Goal: Task Accomplishment & Management: Manage account settings

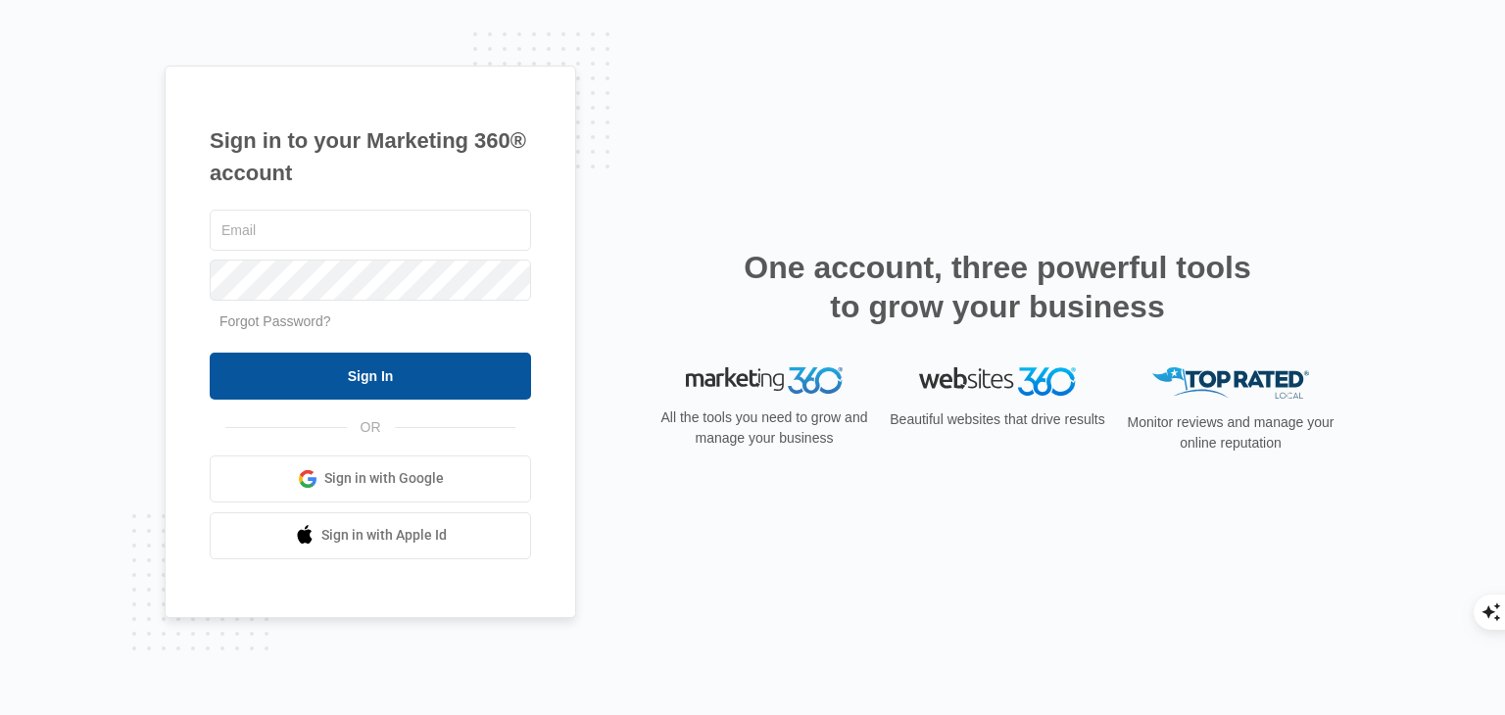
type input "[EMAIL_ADDRESS][DOMAIN_NAME]"
click at [356, 381] on input "Sign In" at bounding box center [370, 376] width 321 height 47
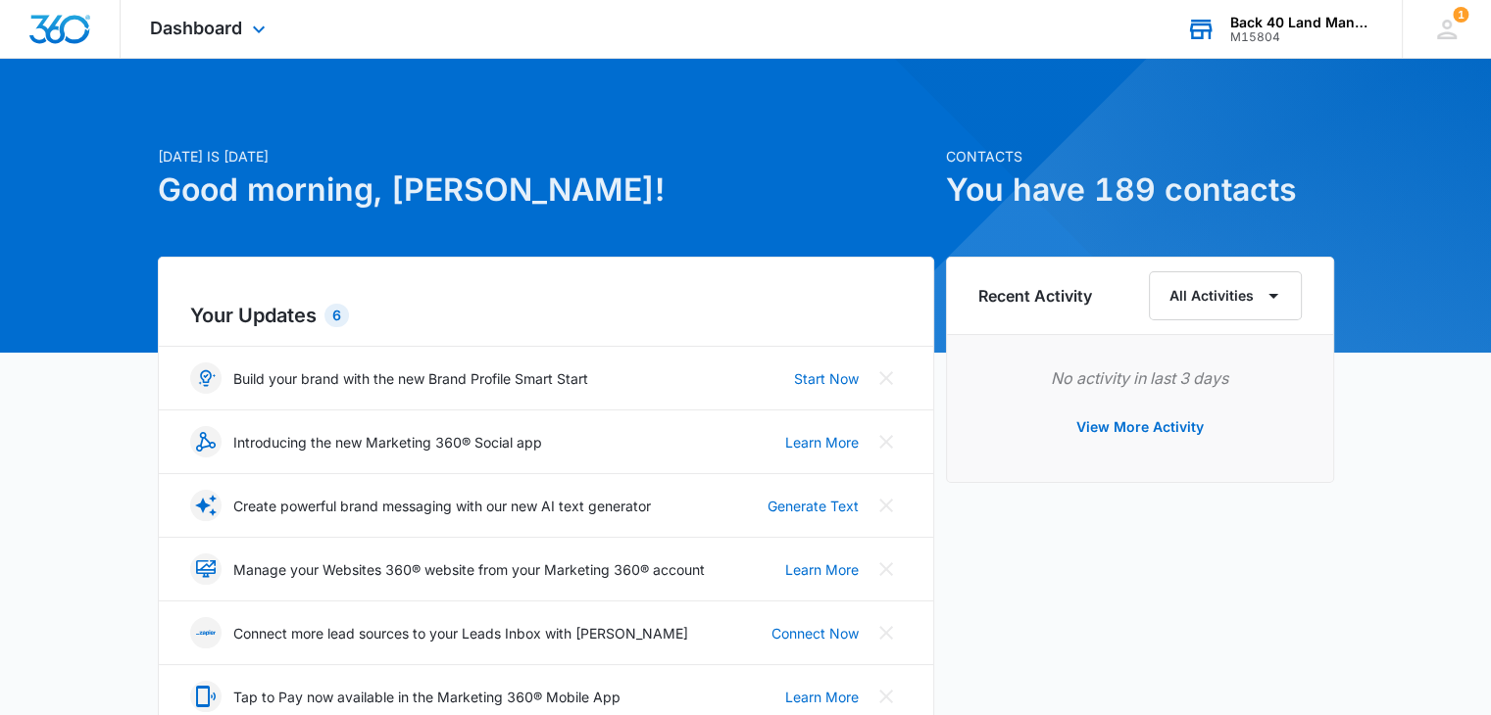
click at [1315, 40] on div "M15804" at bounding box center [1301, 37] width 143 height 14
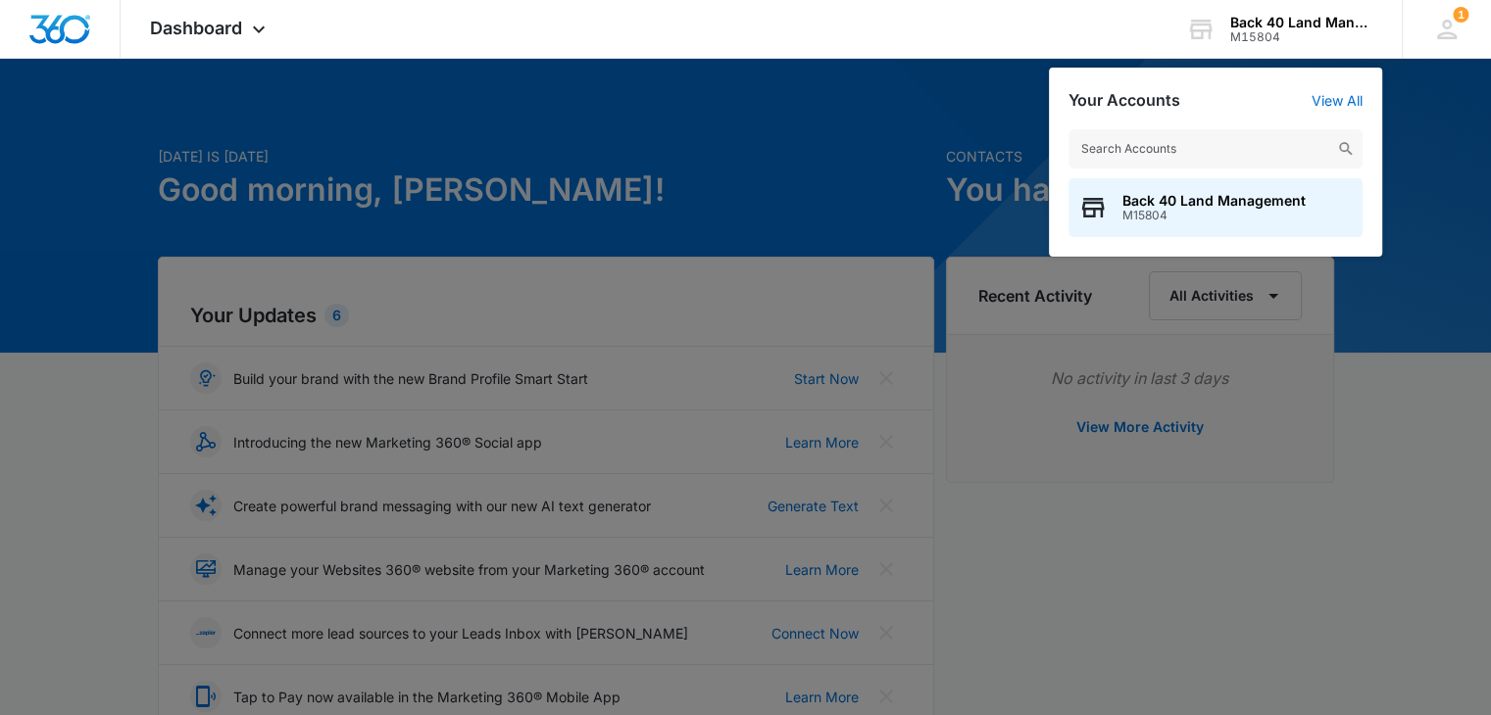
click at [924, 94] on div at bounding box center [745, 357] width 1491 height 715
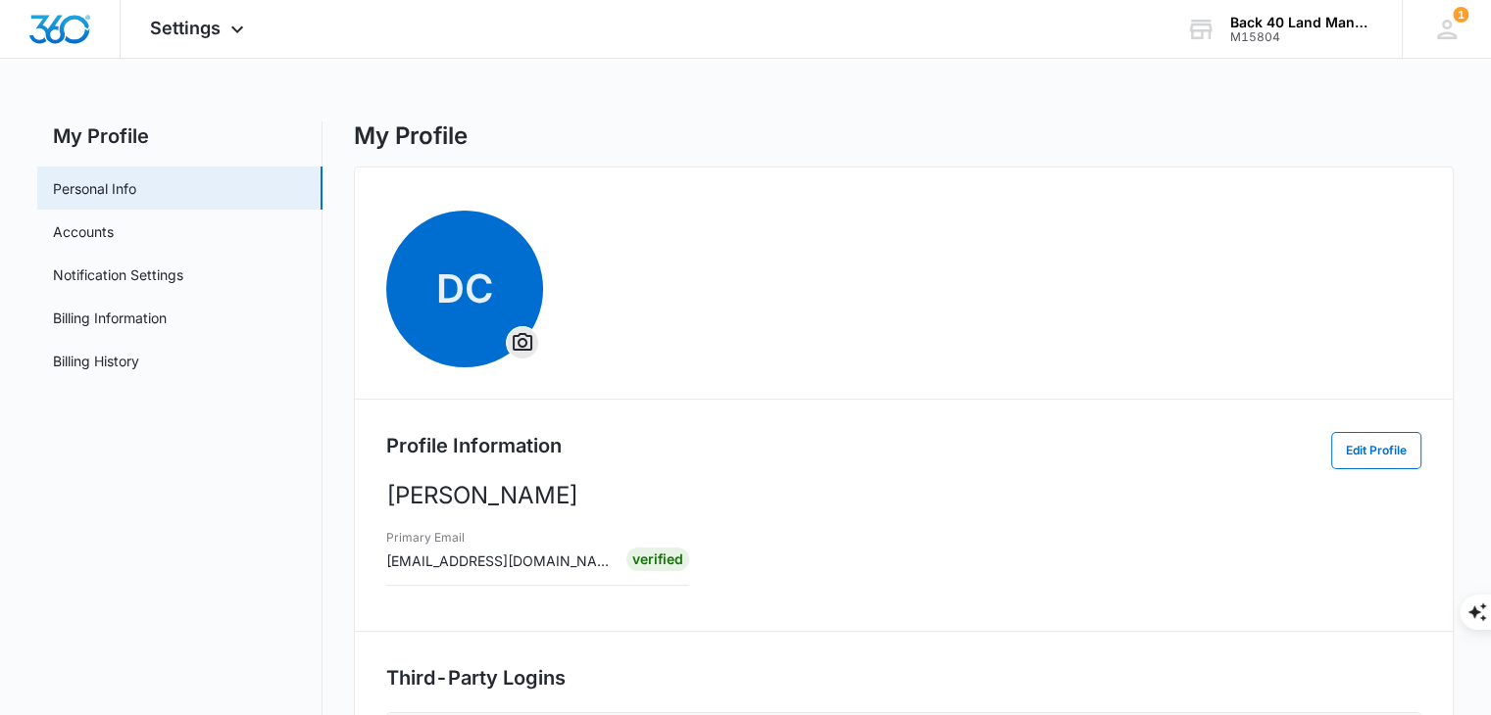
click at [602, 371] on div "DC Profile Information Edit Profile [PERSON_NAME] Primary Email [EMAIL_ADDRESS]…" at bounding box center [904, 618] width 1100 height 902
click at [90, 230] on link "Accounts" at bounding box center [83, 231] width 61 height 21
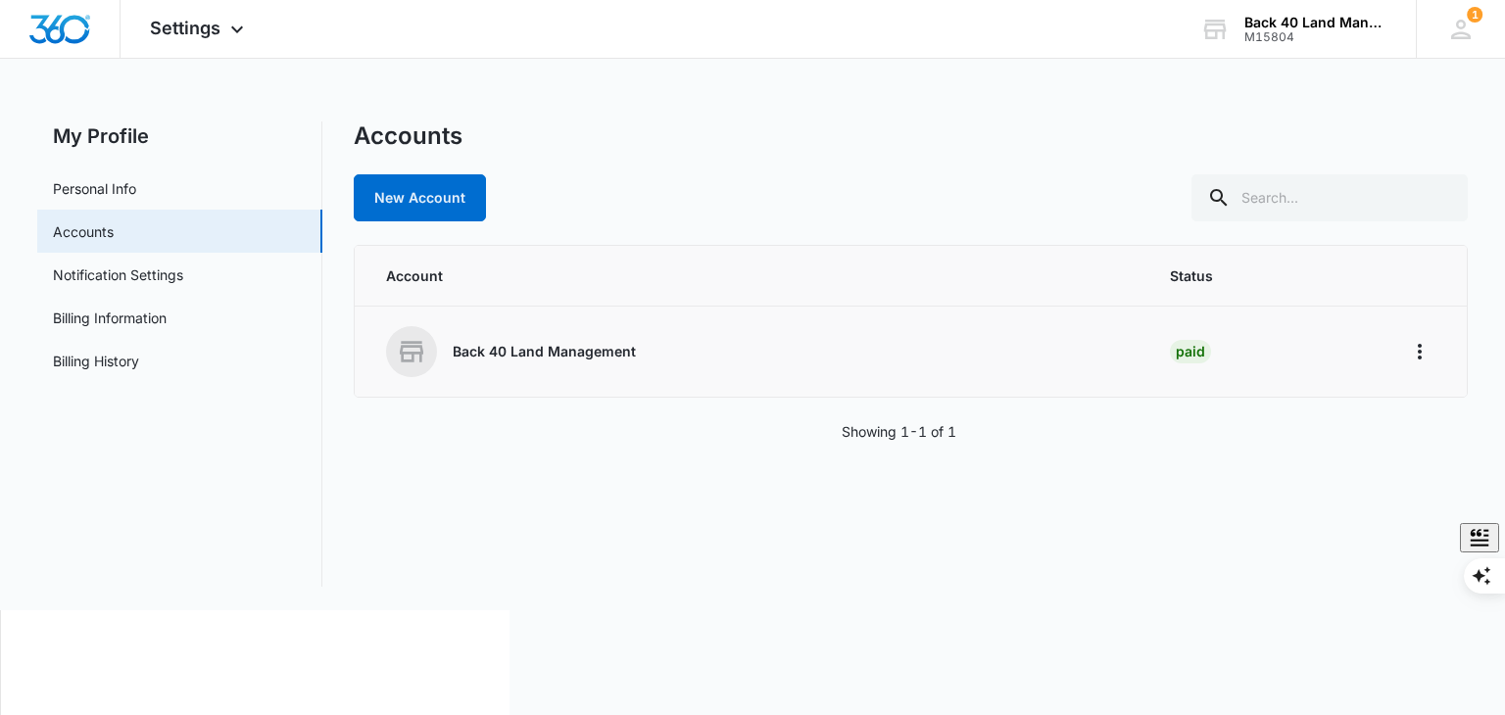
click at [545, 362] on div "Back 40 Land Management" at bounding box center [754, 351] width 736 height 51
click at [1414, 363] on button "Home" at bounding box center [1419, 351] width 31 height 31
click at [482, 343] on p "Back 40 Land Management" at bounding box center [544, 352] width 183 height 20
click at [482, 345] on p "Back 40 Land Management" at bounding box center [544, 352] width 183 height 20
click at [765, 491] on div "Accounts New Account Account Status Back 40 Land Management Paid Showing 1-1 of…" at bounding box center [910, 354] width 1113 height 465
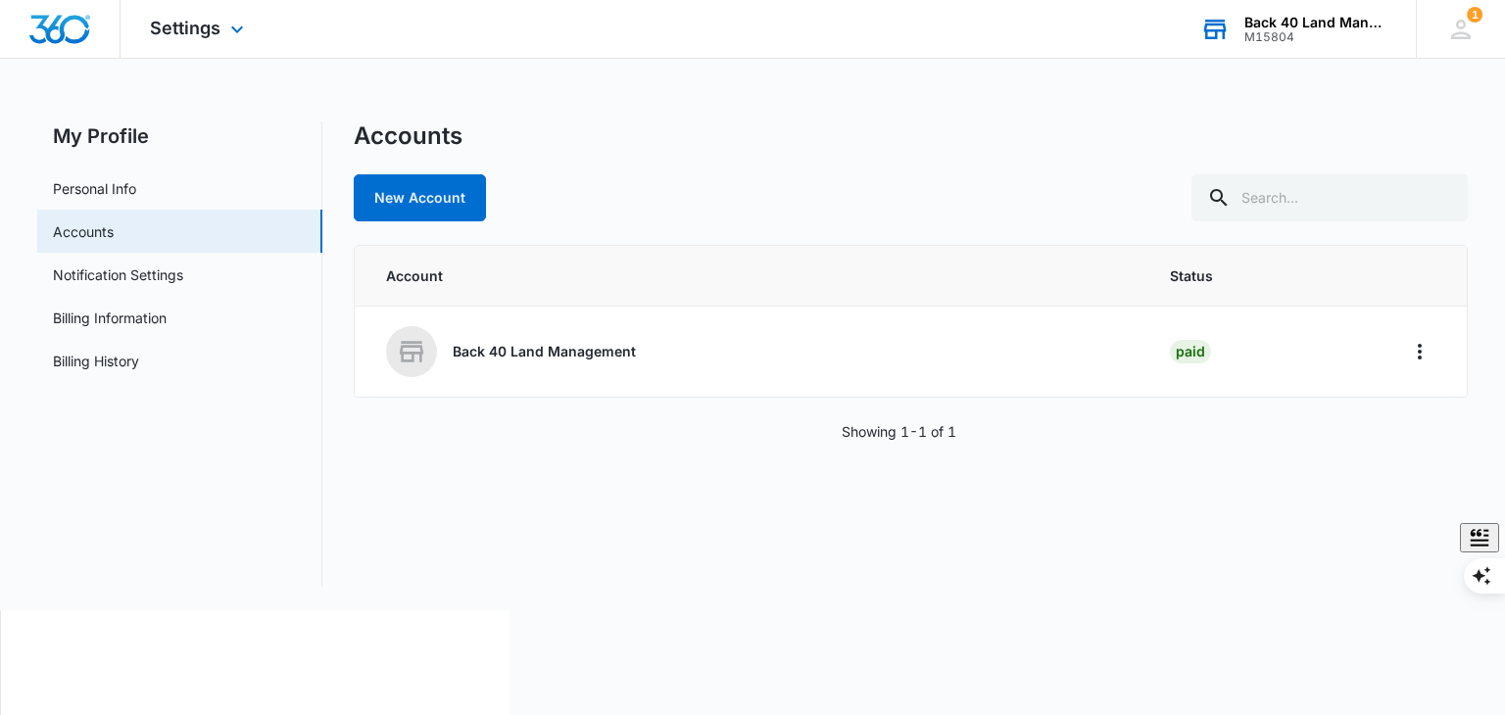
click at [1274, 27] on div "Back 40 Land Management" at bounding box center [1316, 23] width 143 height 16
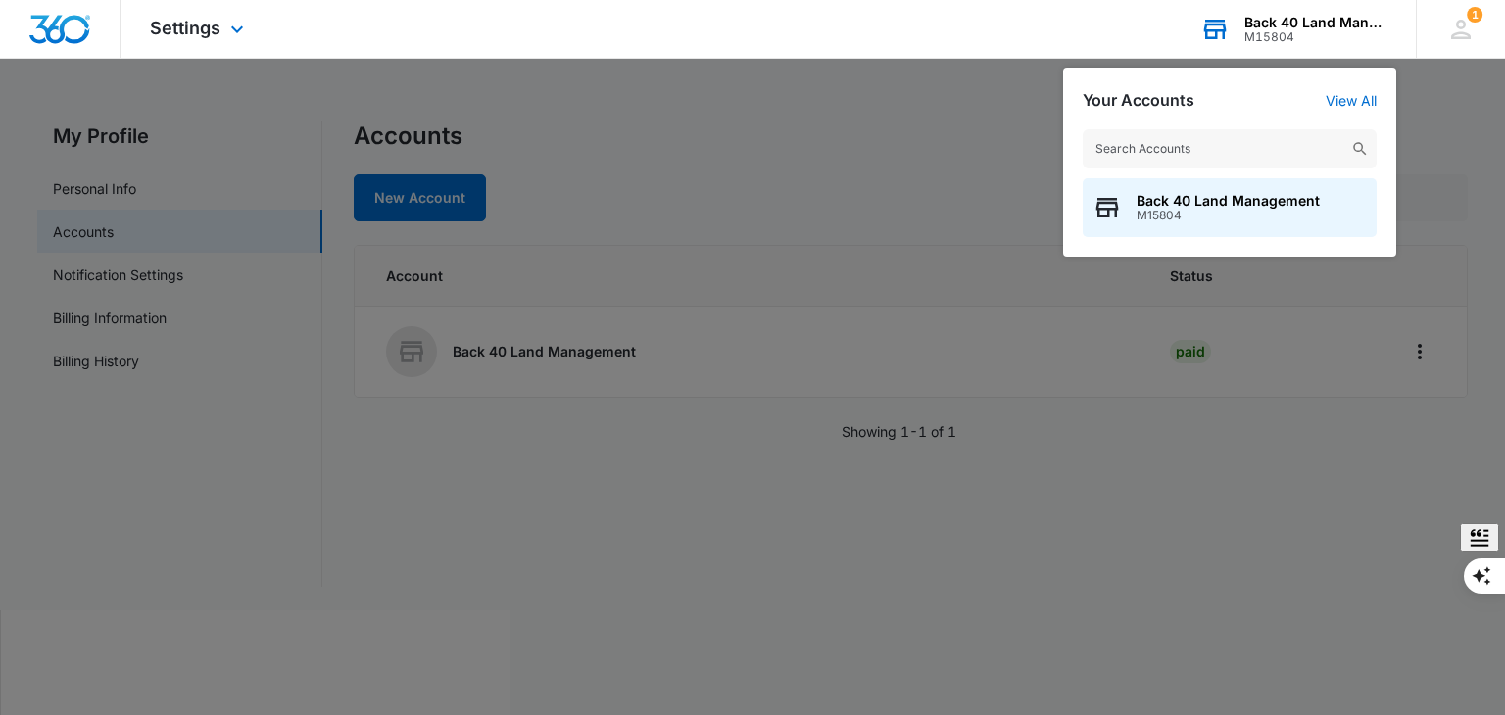
click at [1274, 27] on div "Back 40 Land Management" at bounding box center [1316, 23] width 143 height 16
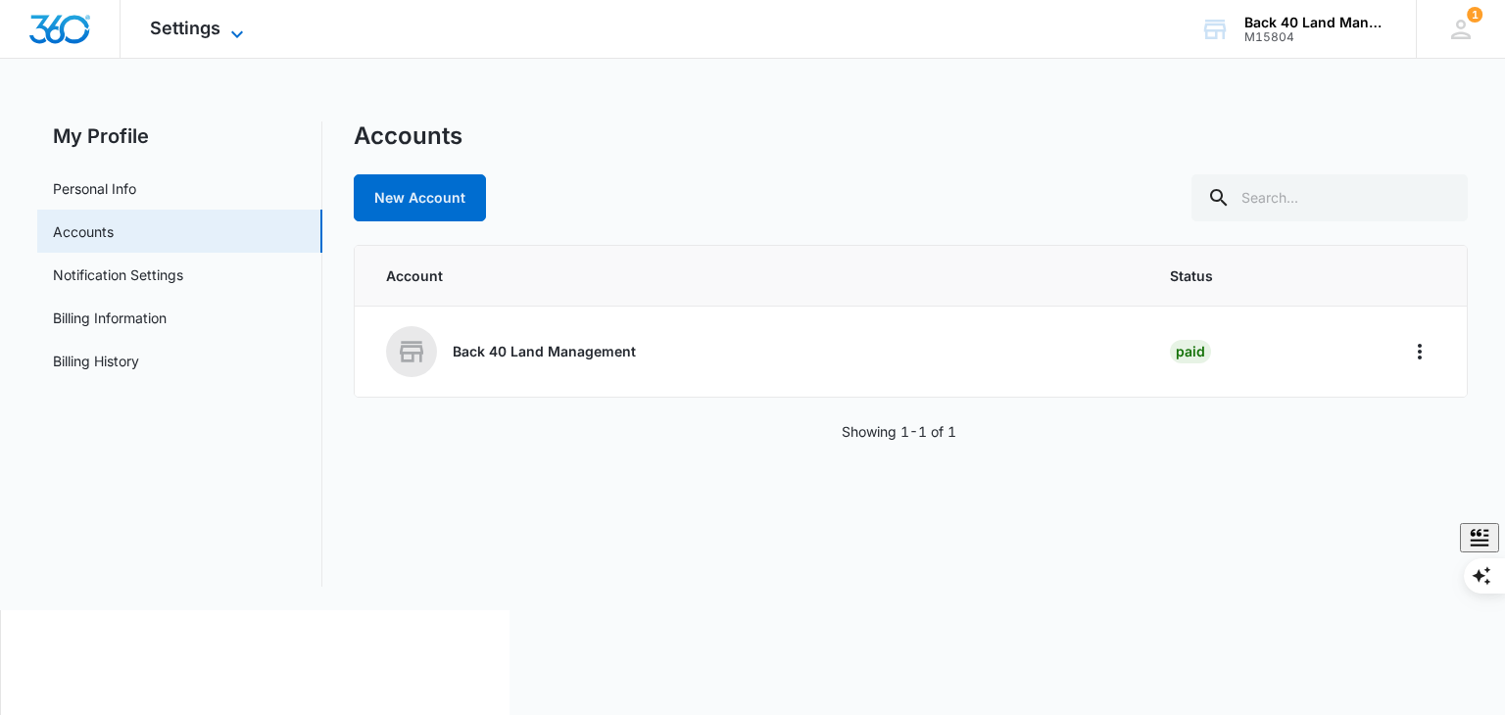
click at [181, 30] on span "Settings" at bounding box center [185, 28] width 71 height 21
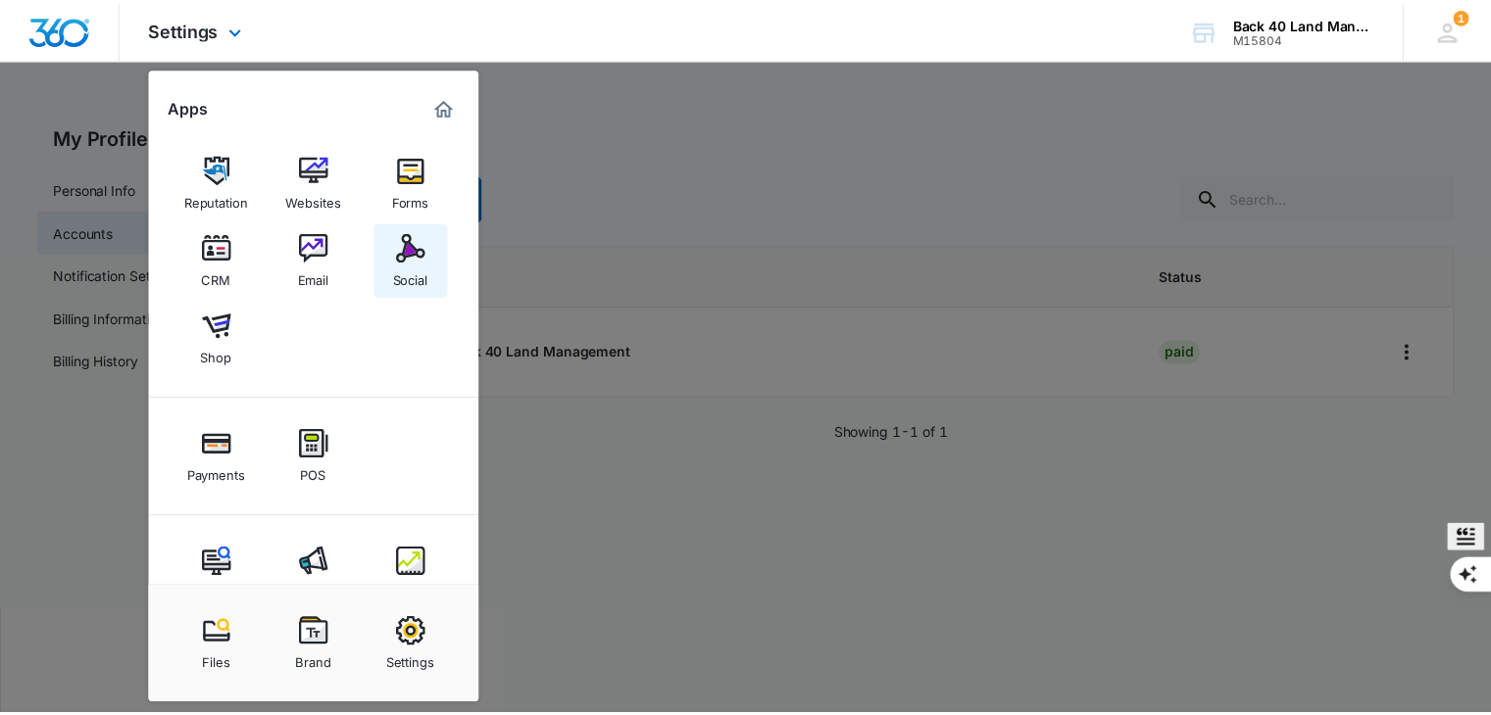
scroll to position [48, 0]
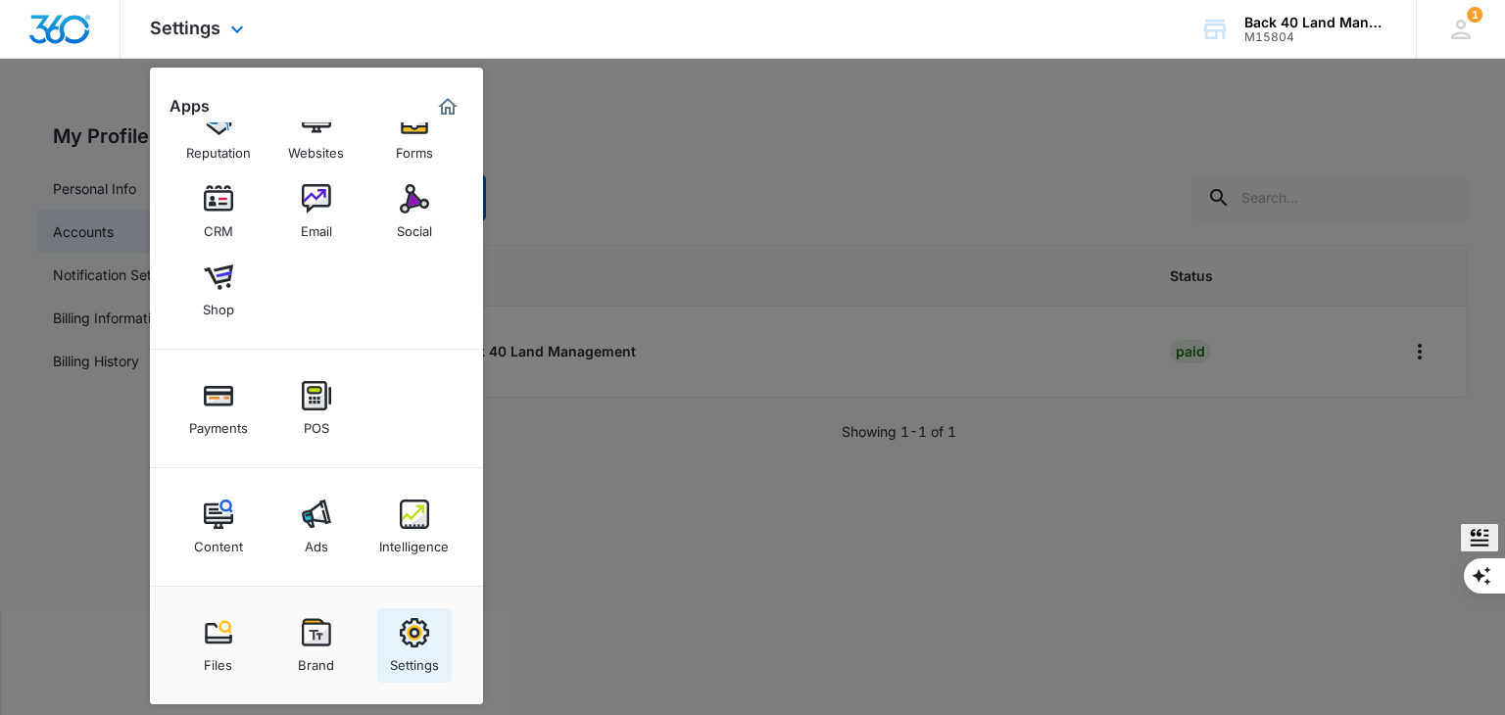
click at [415, 656] on div "Settings" at bounding box center [414, 660] width 49 height 25
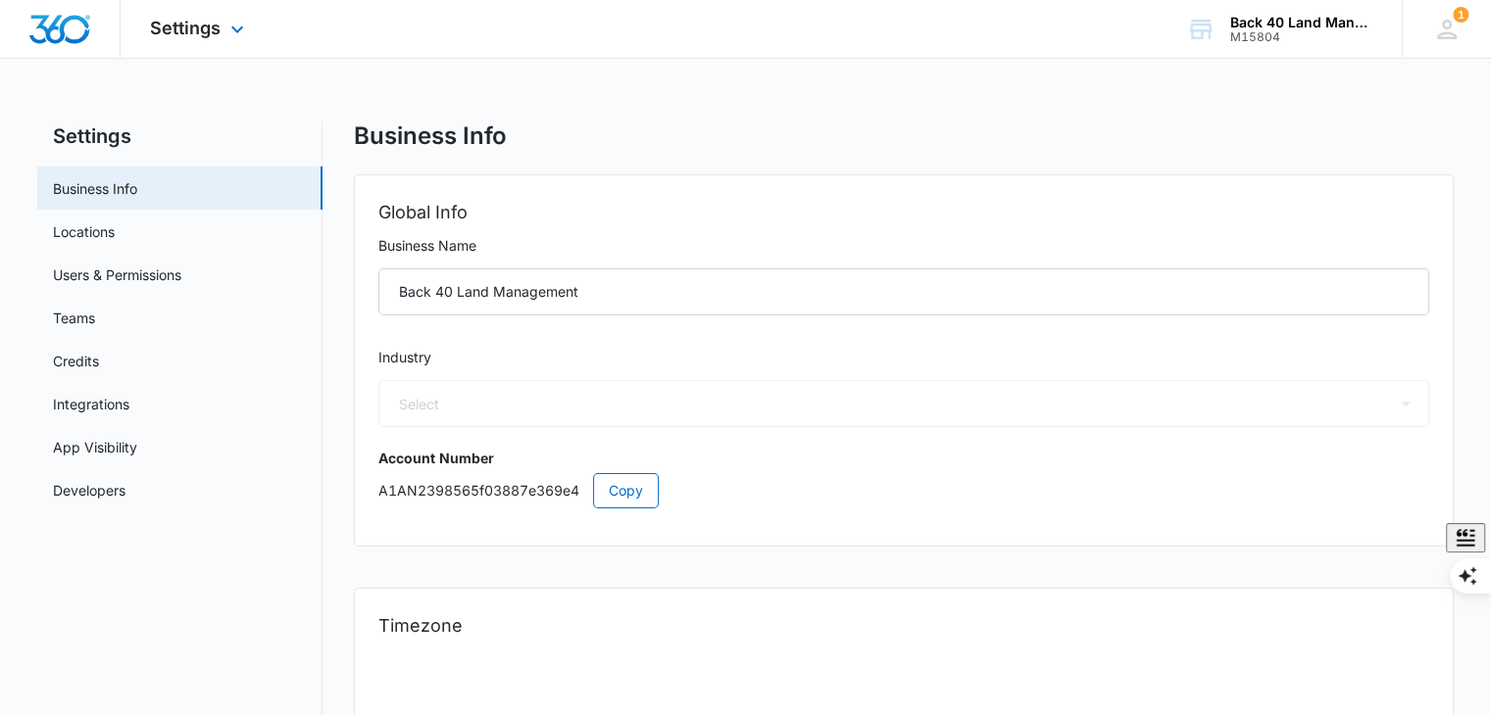
select select "33"
select select "US"
select select "America/[GEOGRAPHIC_DATA]"
click at [91, 237] on link "Locations" at bounding box center [84, 231] width 62 height 21
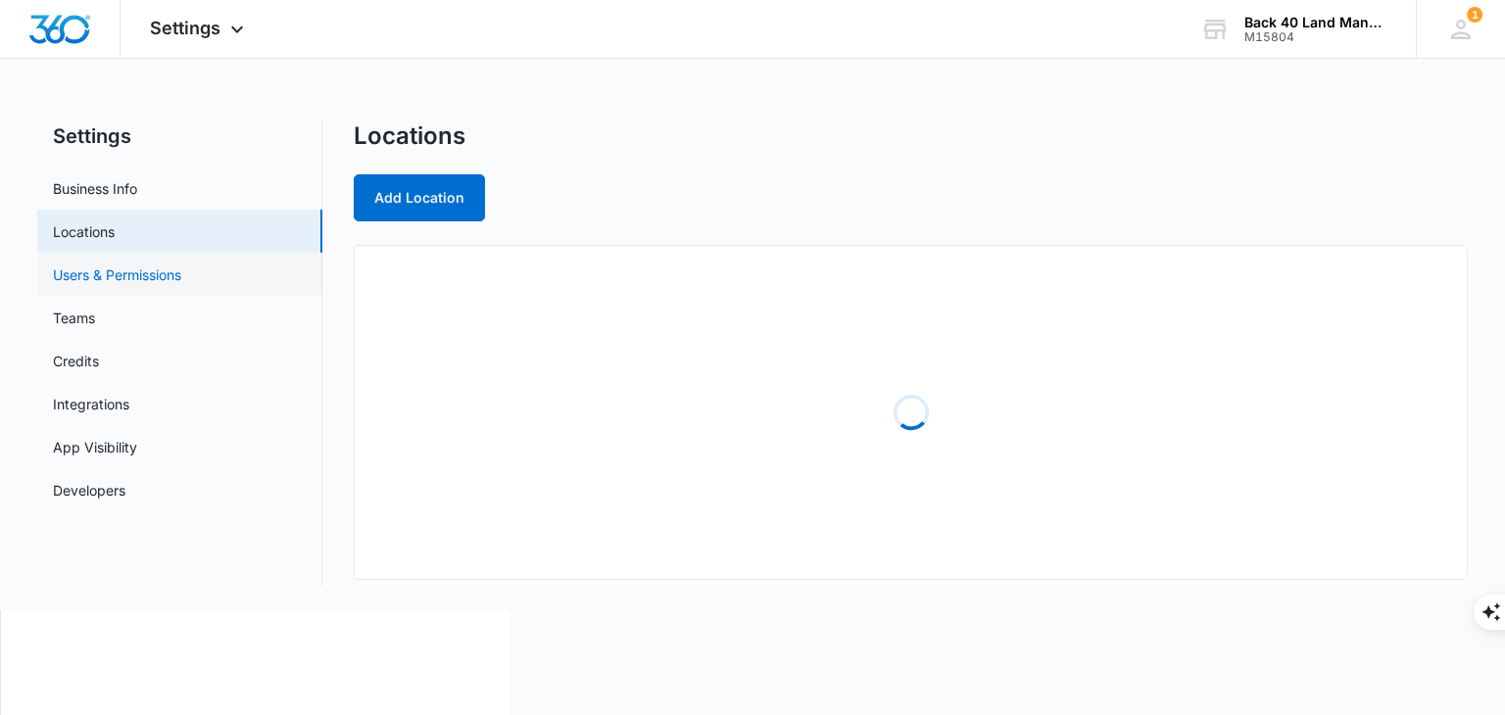
click at [134, 285] on link "Users & Permissions" at bounding box center [117, 275] width 128 height 21
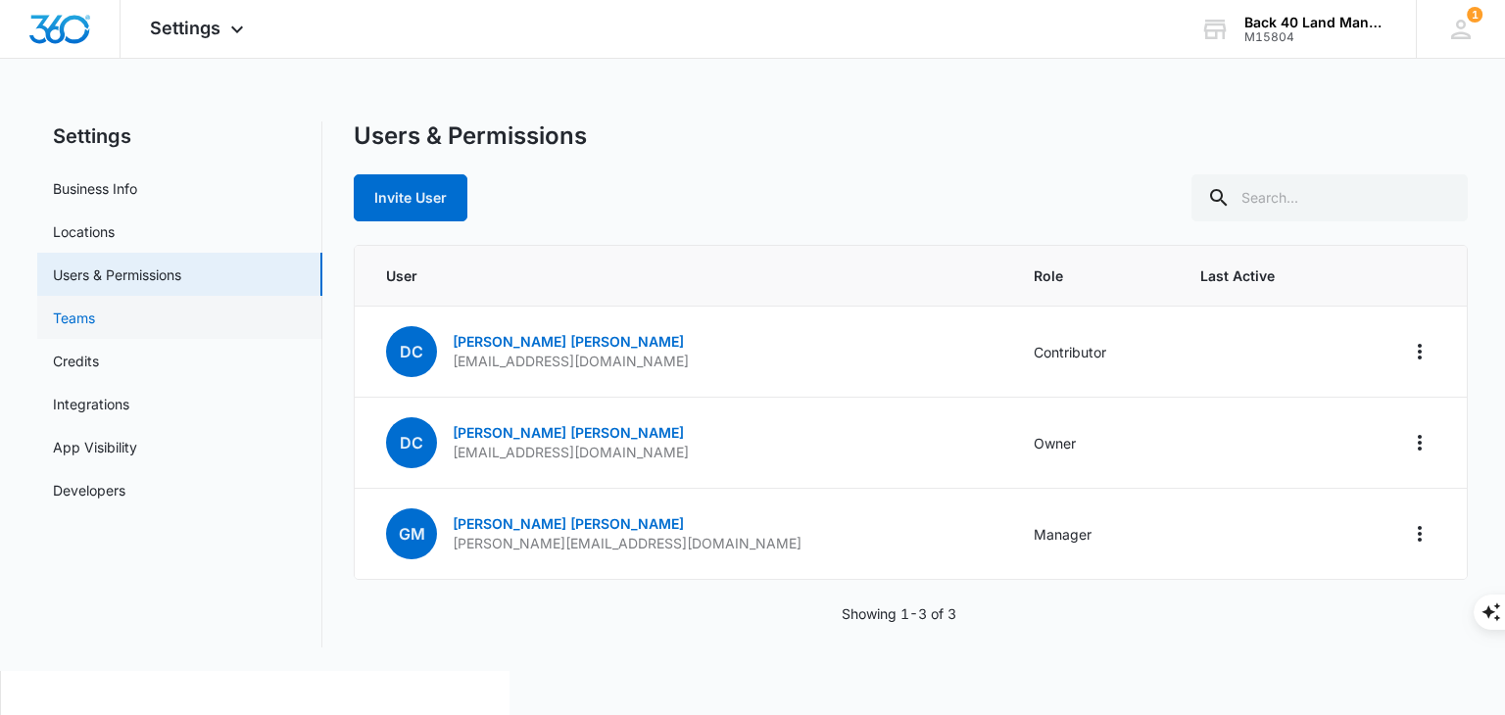
click at [97, 351] on link "Credits" at bounding box center [76, 361] width 46 height 21
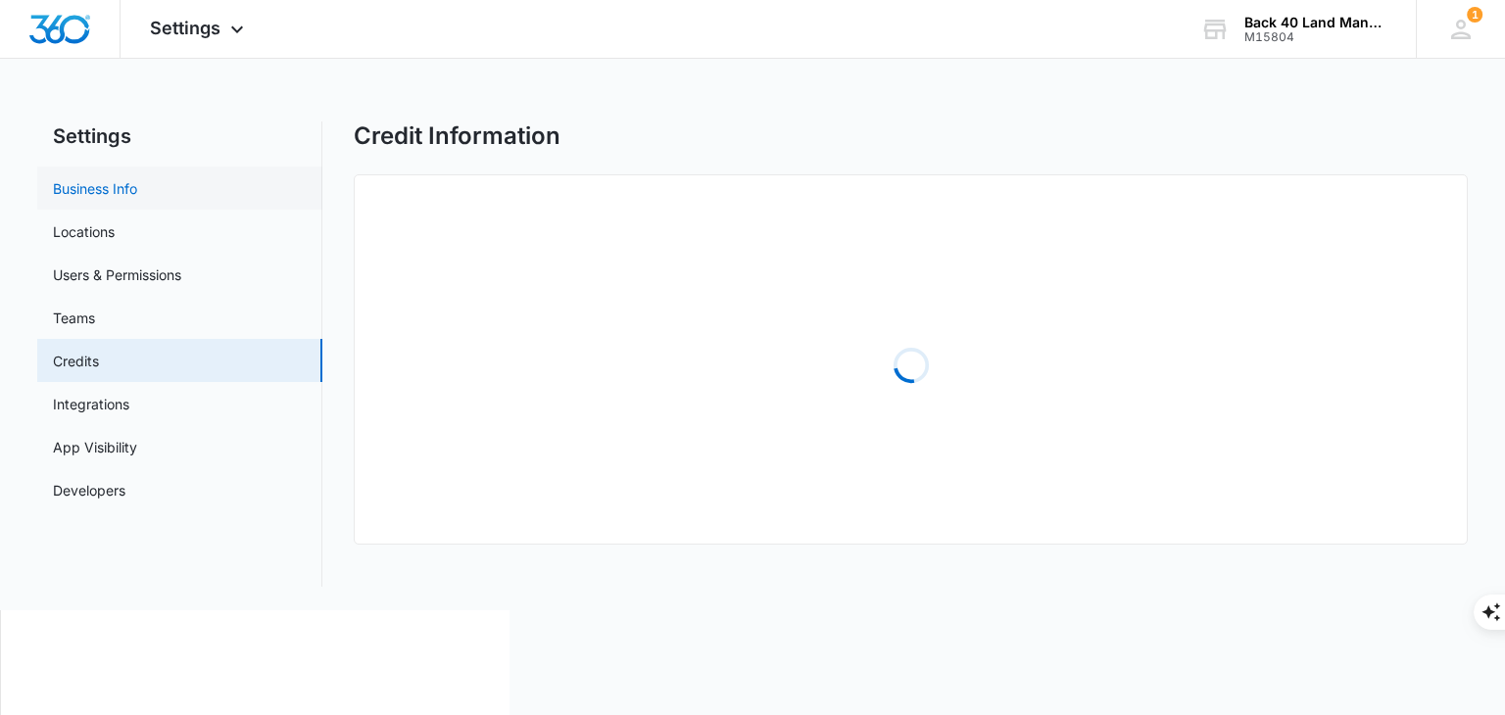
click at [135, 197] on link "Business Info" at bounding box center [95, 188] width 84 height 21
select select "33"
select select "US"
select select "America/[GEOGRAPHIC_DATA]"
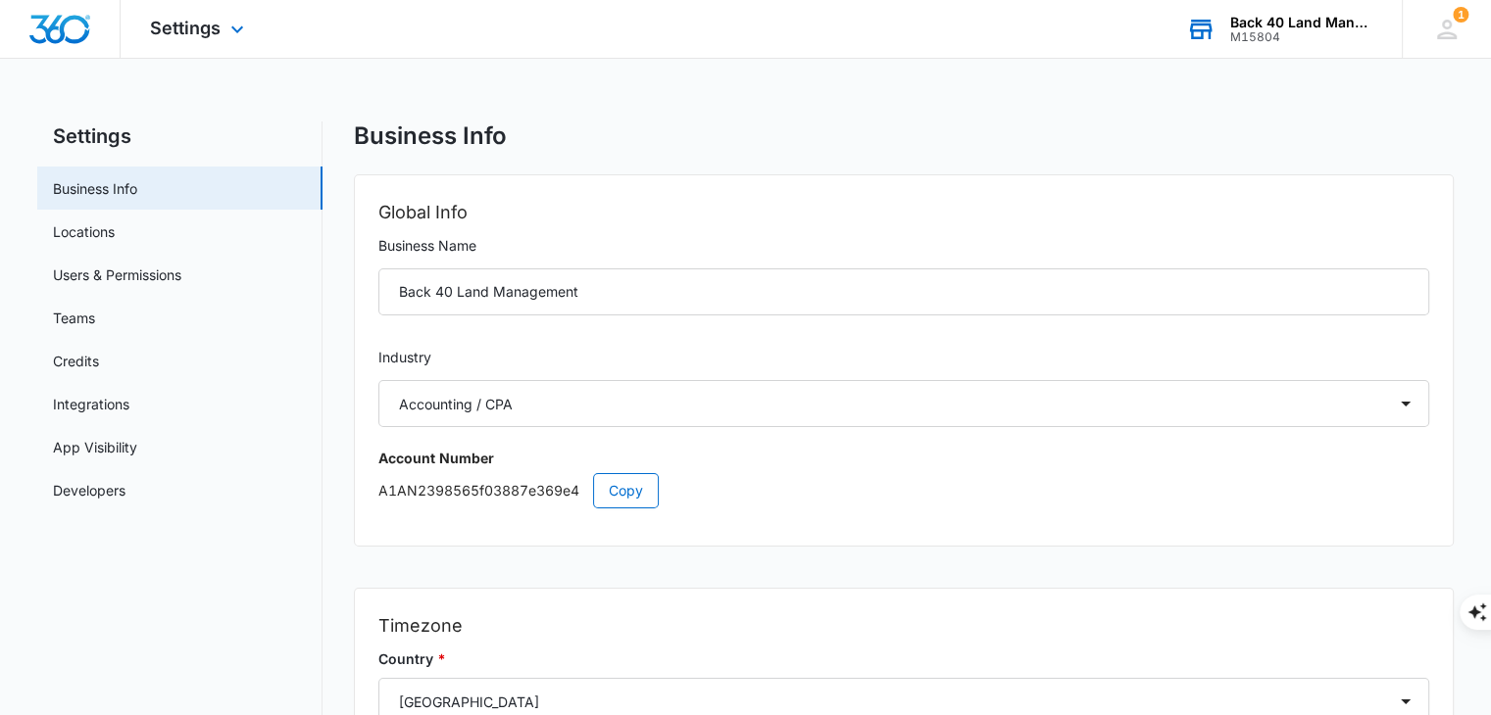
click at [1342, 47] on div "Back 40 Land Management M15804 Your Accounts View All" at bounding box center [1278, 29] width 245 height 58
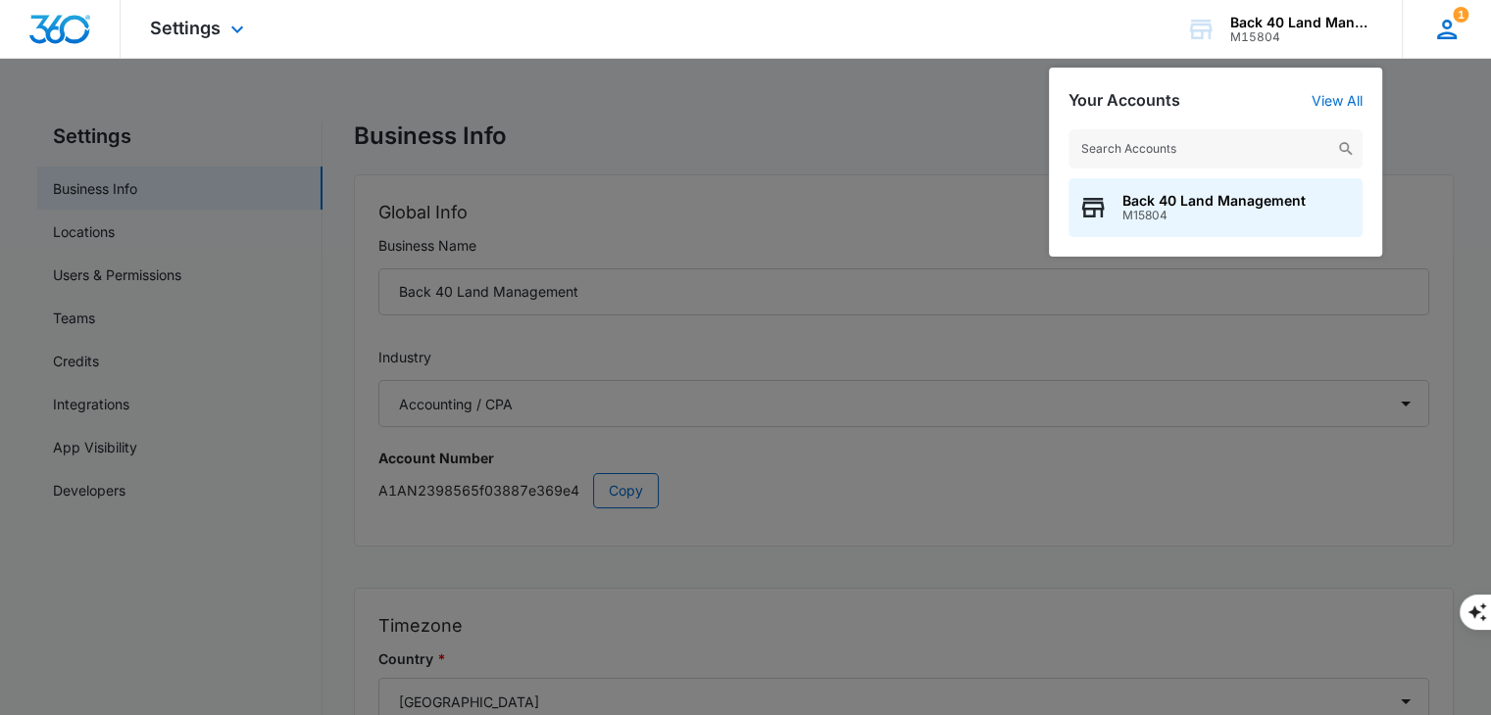
click at [1440, 28] on icon at bounding box center [1446, 29] width 29 height 29
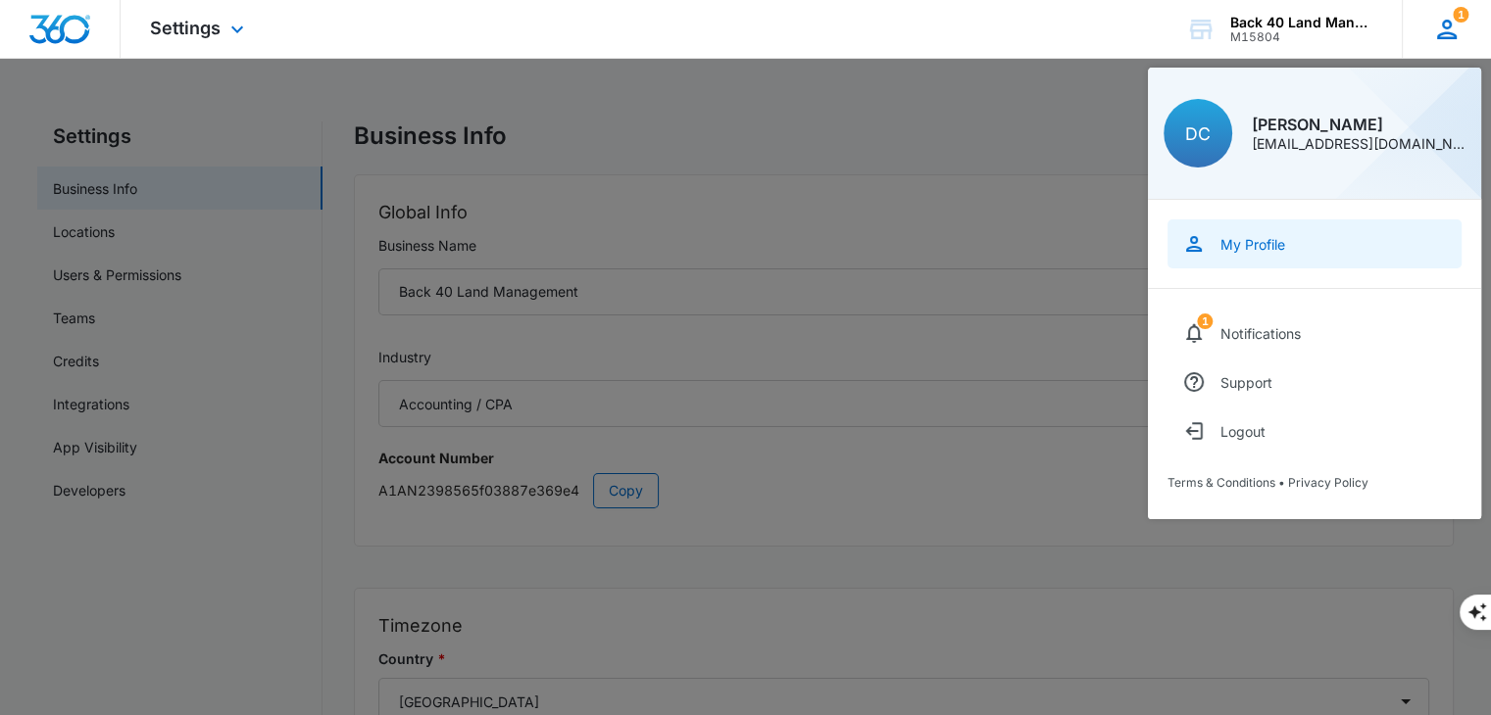
click at [1250, 245] on div "My Profile" at bounding box center [1252, 244] width 65 height 17
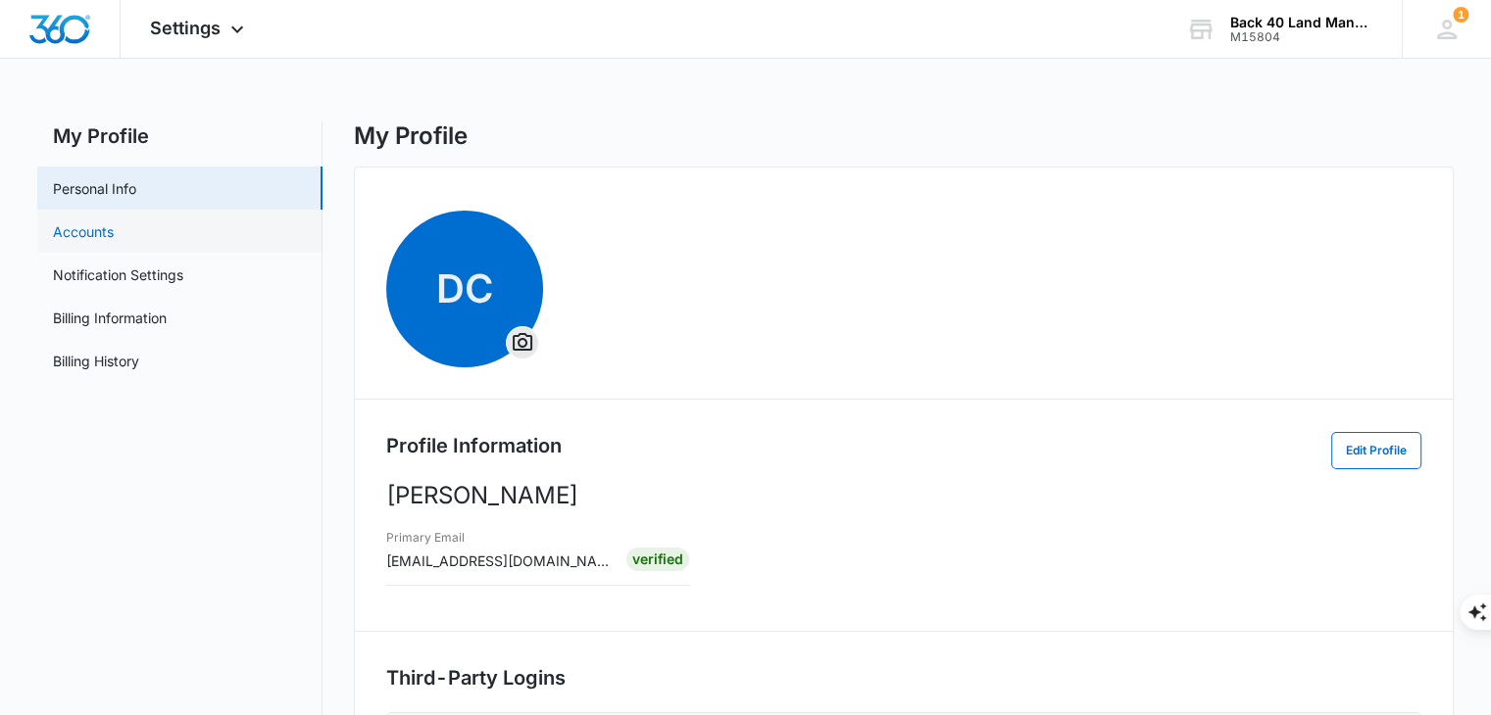
click at [114, 242] on link "Accounts" at bounding box center [83, 231] width 61 height 21
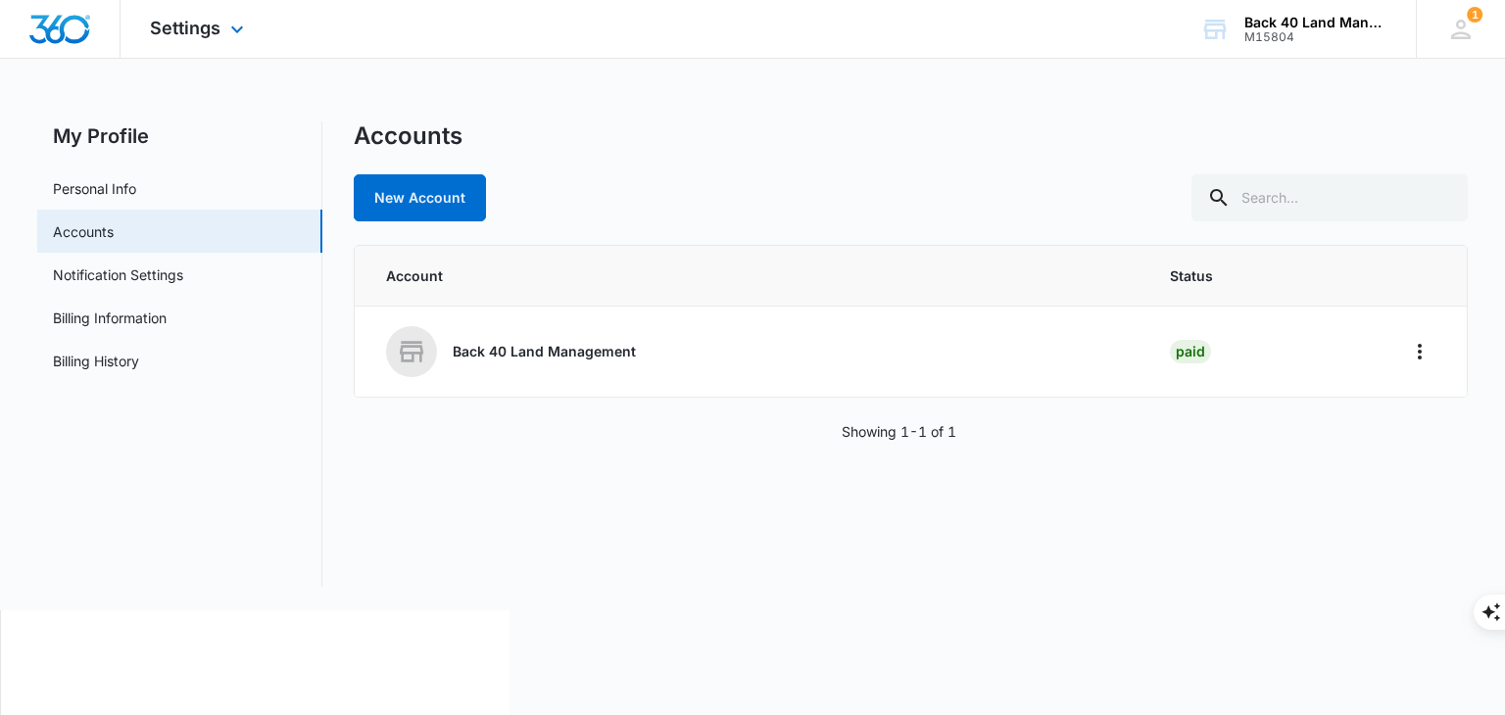
click at [59, 34] on img "Dashboard" at bounding box center [59, 29] width 63 height 29
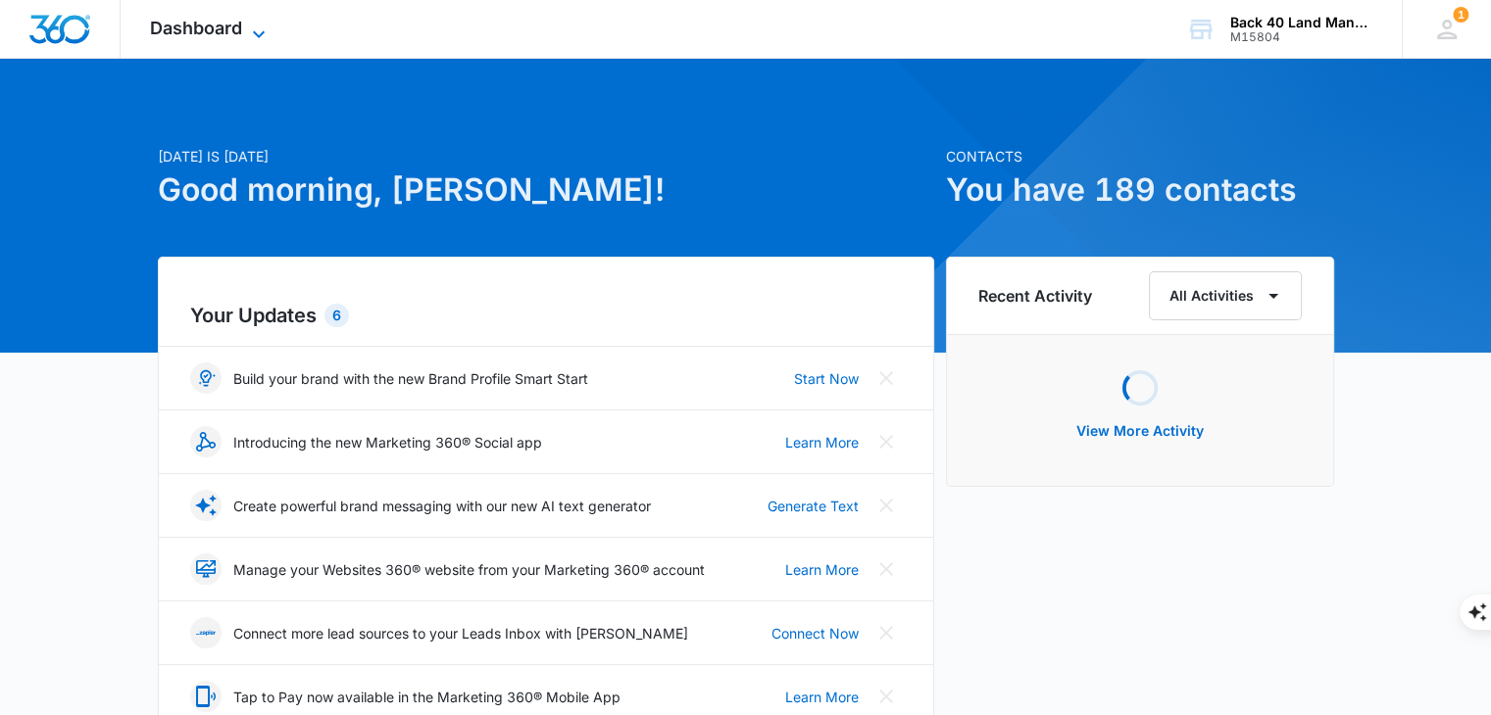
click at [186, 22] on span "Dashboard" at bounding box center [196, 28] width 92 height 21
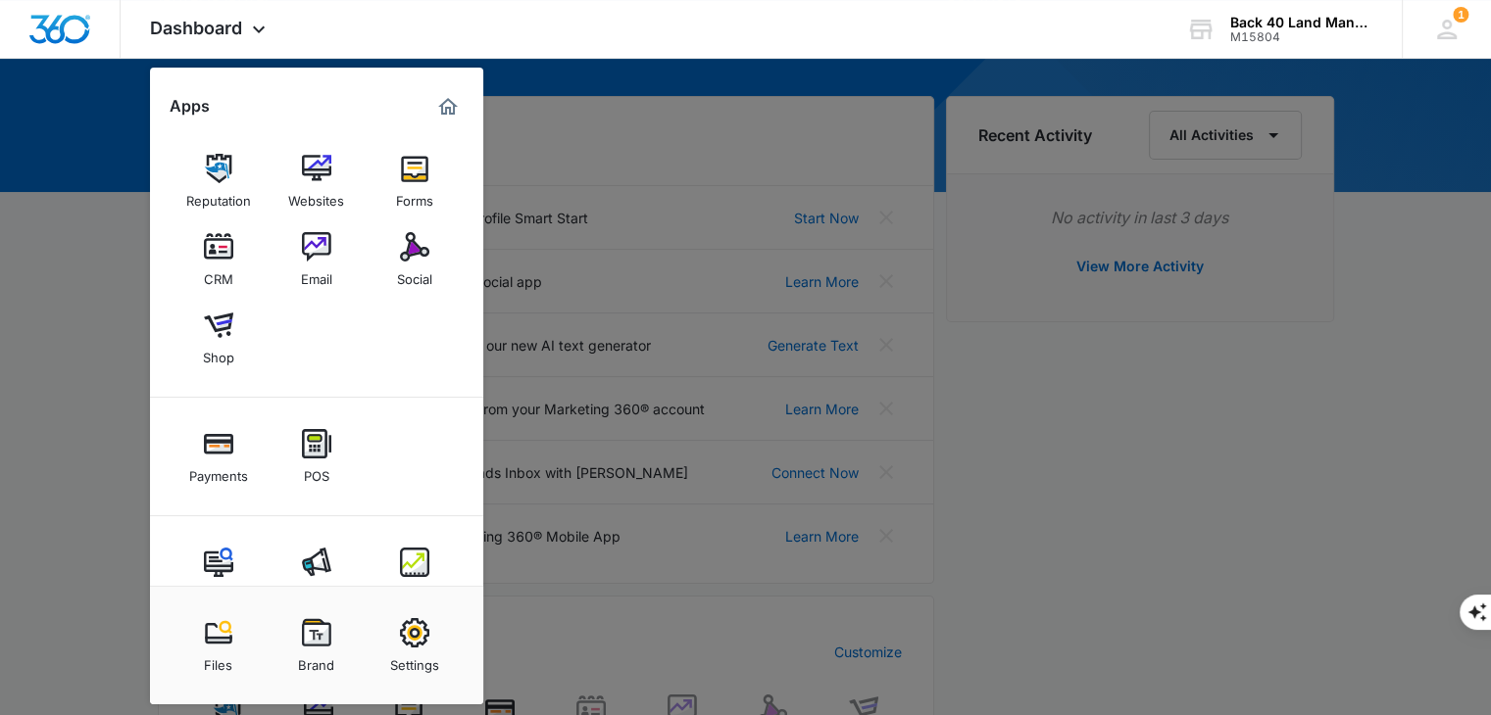
click at [651, 246] on div at bounding box center [745, 357] width 1491 height 715
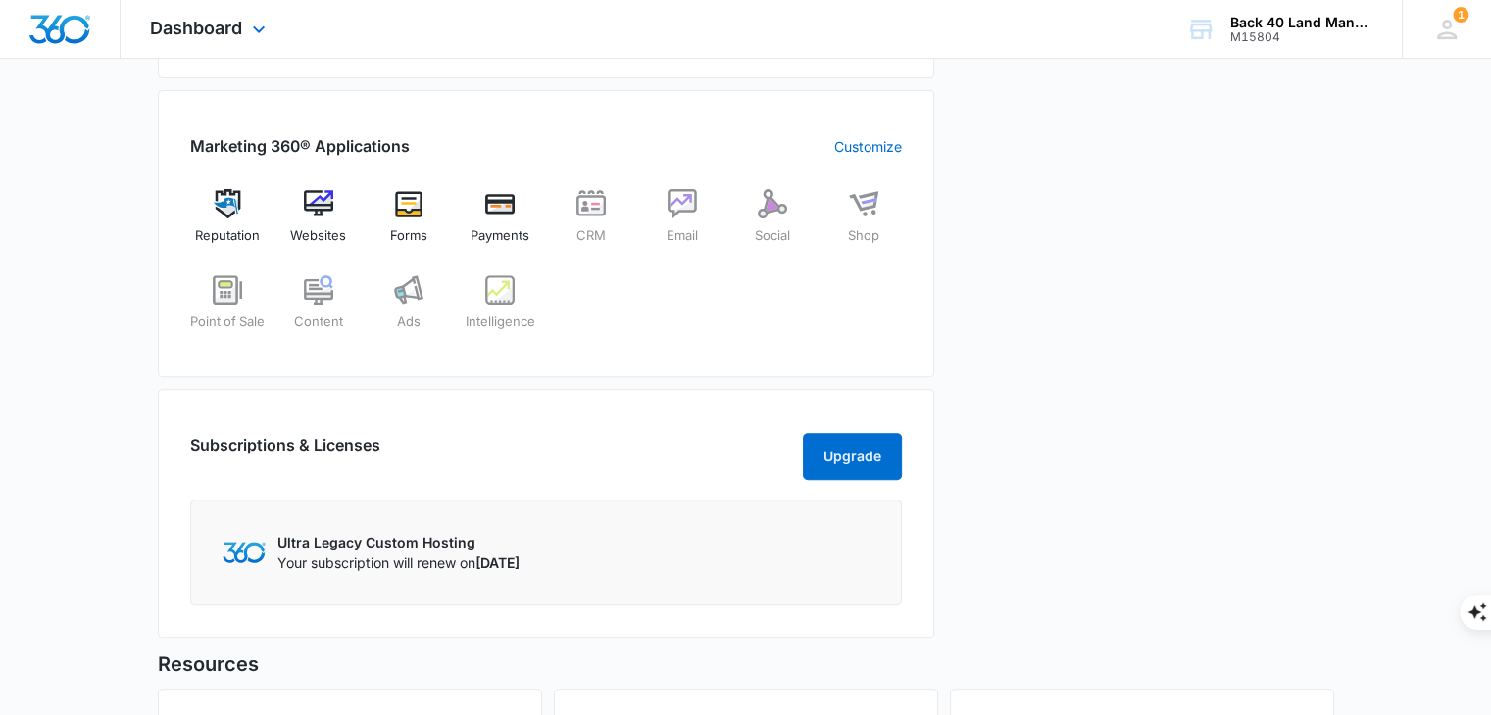
scroll to position [654, 0]
